Goal: Register for event/course

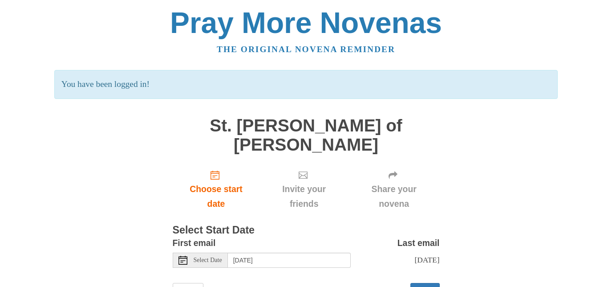
scroll to position [29, 0]
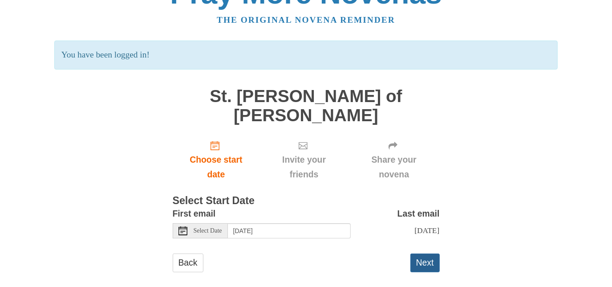
click at [425, 255] on button "Next" at bounding box center [424, 262] width 29 height 18
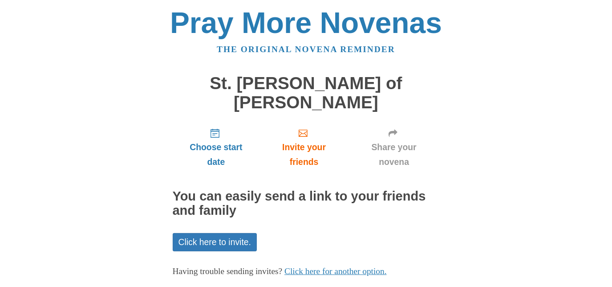
scroll to position [29, 0]
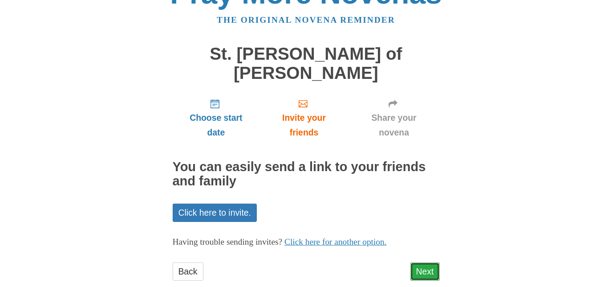
click at [415, 262] on link "Next" at bounding box center [424, 271] width 29 height 18
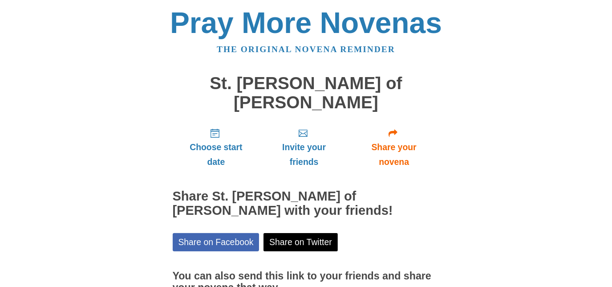
scroll to position [70, 0]
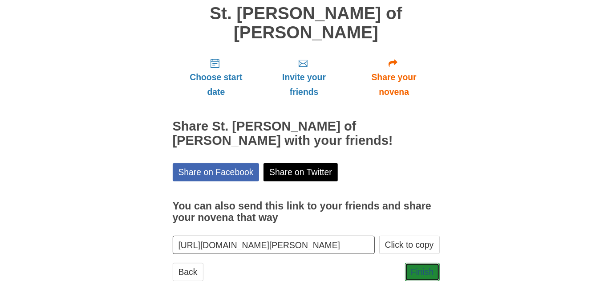
click at [415, 263] on link "Finish" at bounding box center [422, 272] width 35 height 18
